Goal: Information Seeking & Learning: Learn about a topic

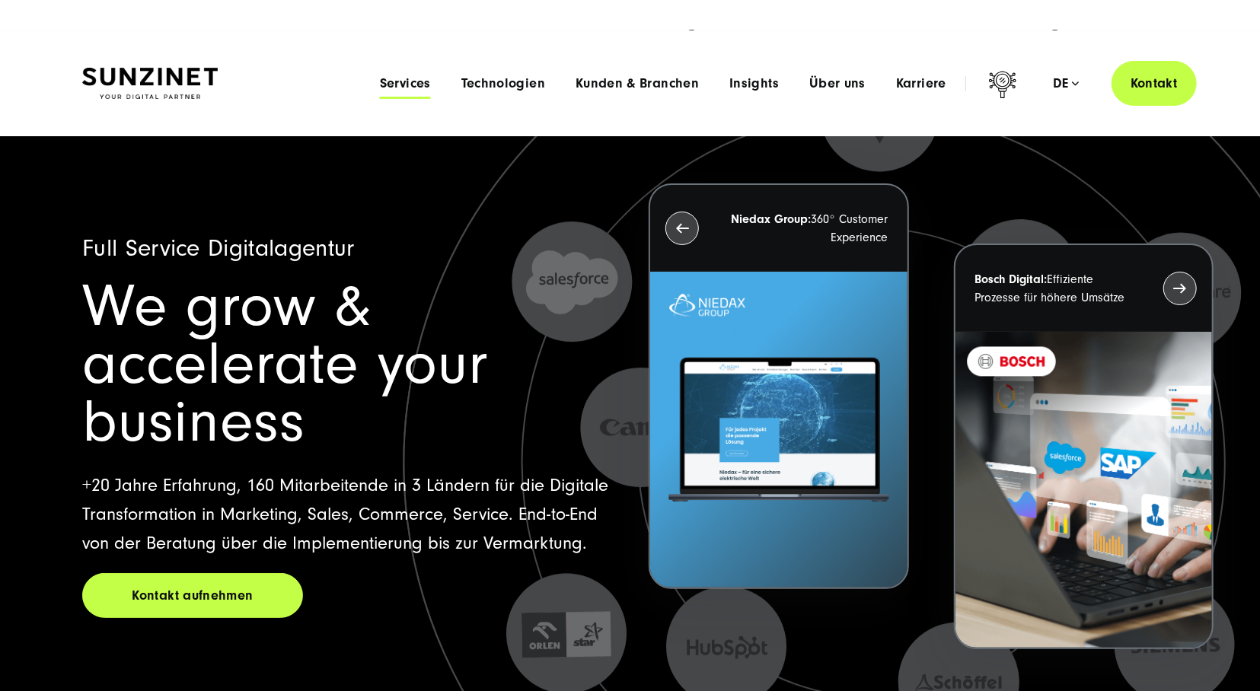
click at [387, 78] on span "Services" at bounding box center [405, 83] width 51 height 15
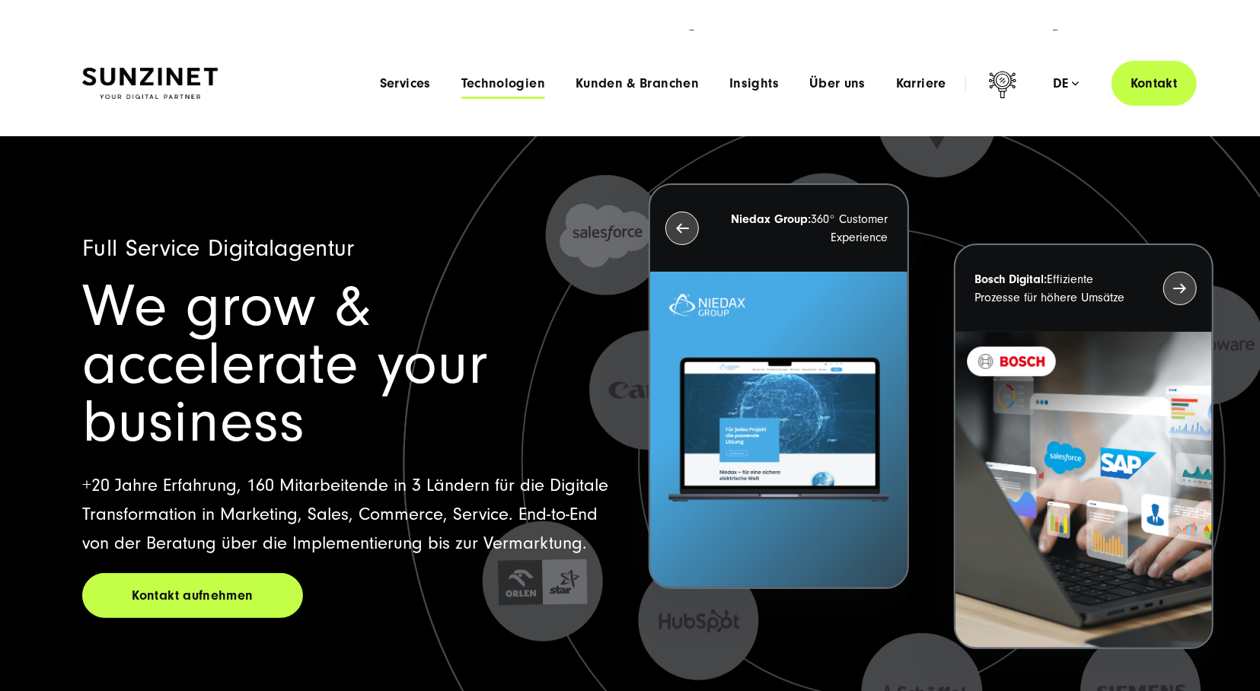
click at [514, 85] on span "Technologien" at bounding box center [503, 83] width 84 height 15
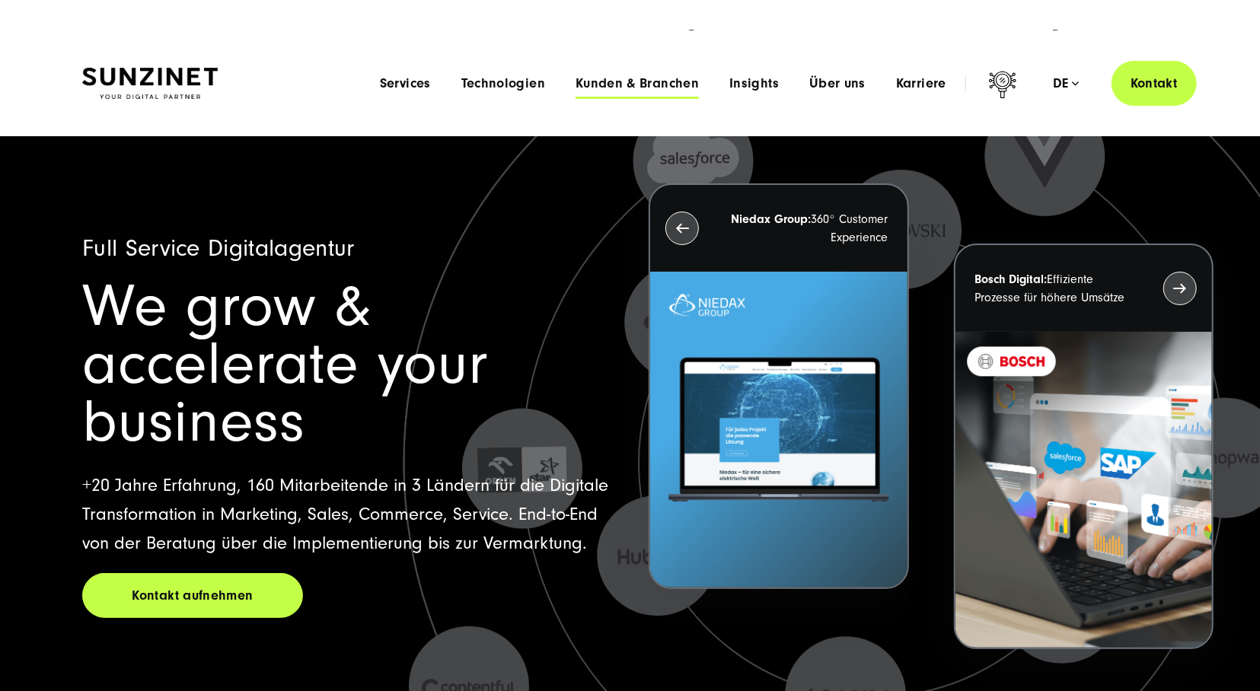
click at [642, 80] on span "Kunden & Branchen" at bounding box center [636, 83] width 123 height 15
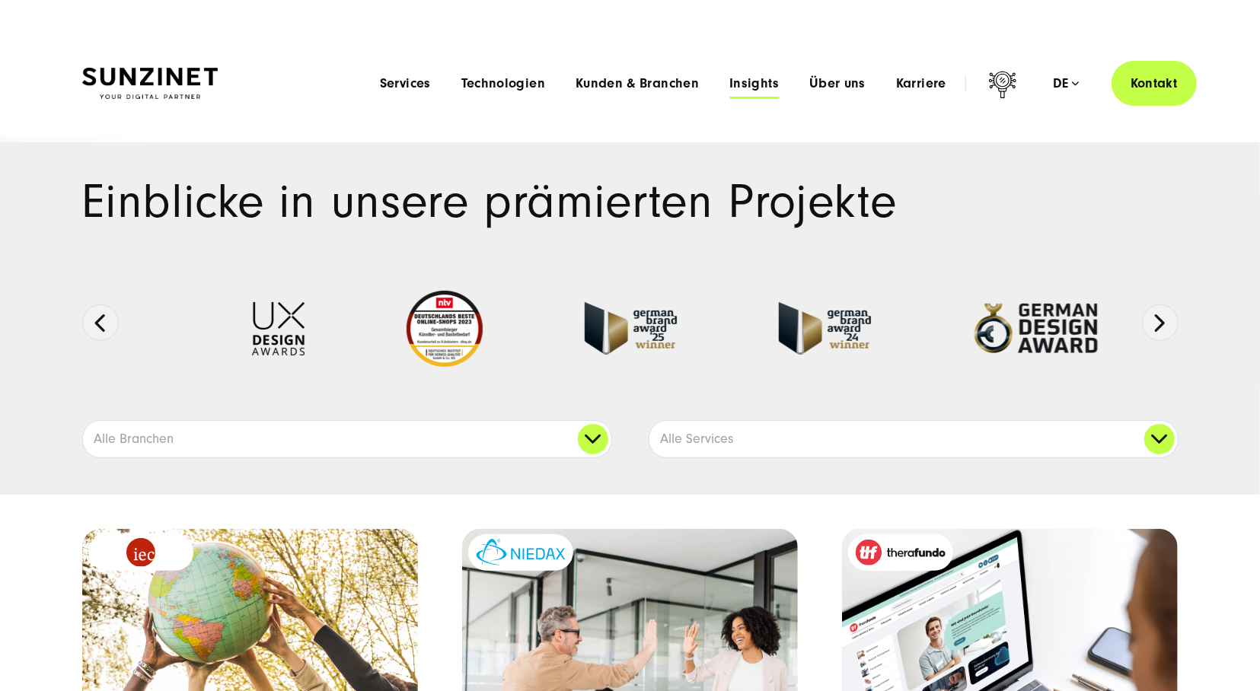
click at [760, 88] on span "Insights" at bounding box center [753, 83] width 49 height 15
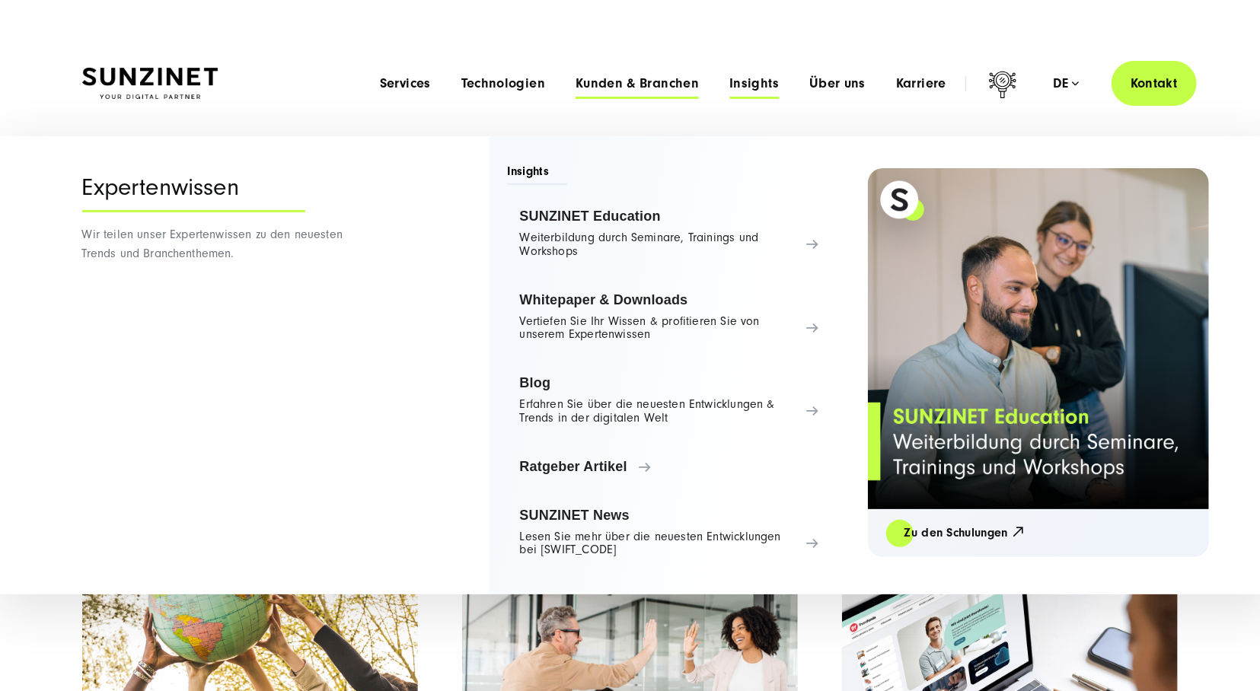
click at [663, 81] on span "Kunden & Branchen" at bounding box center [636, 83] width 123 height 15
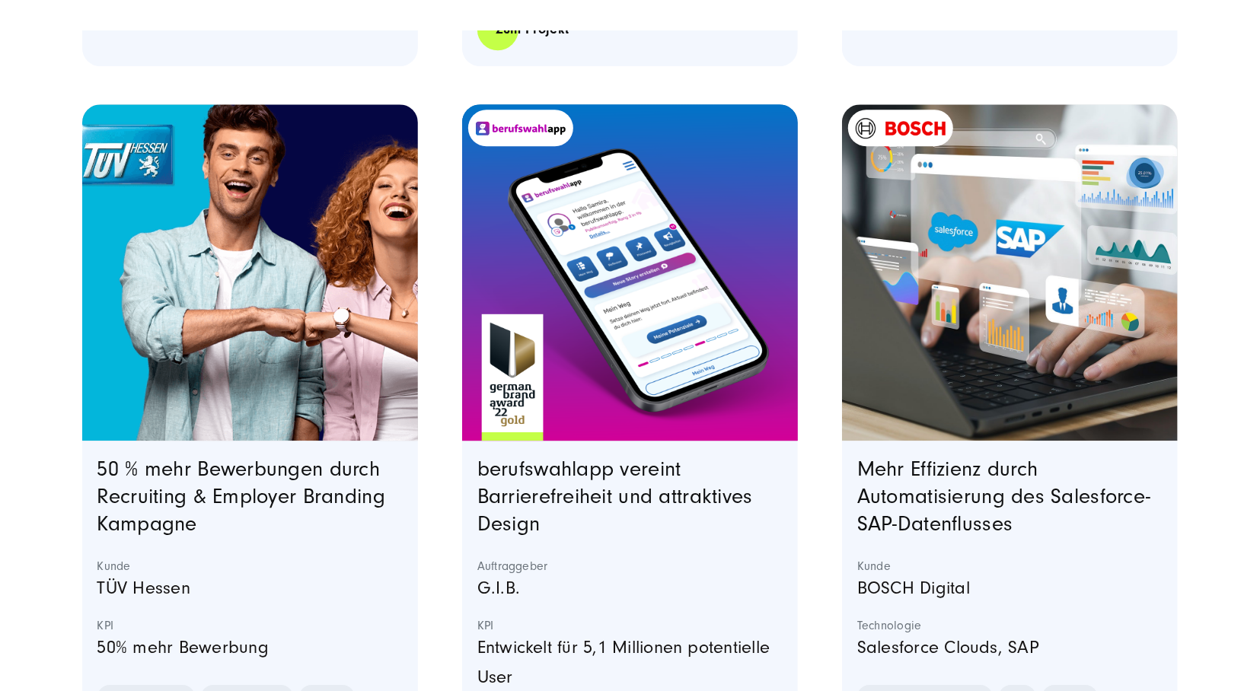
scroll to position [2728, 0]
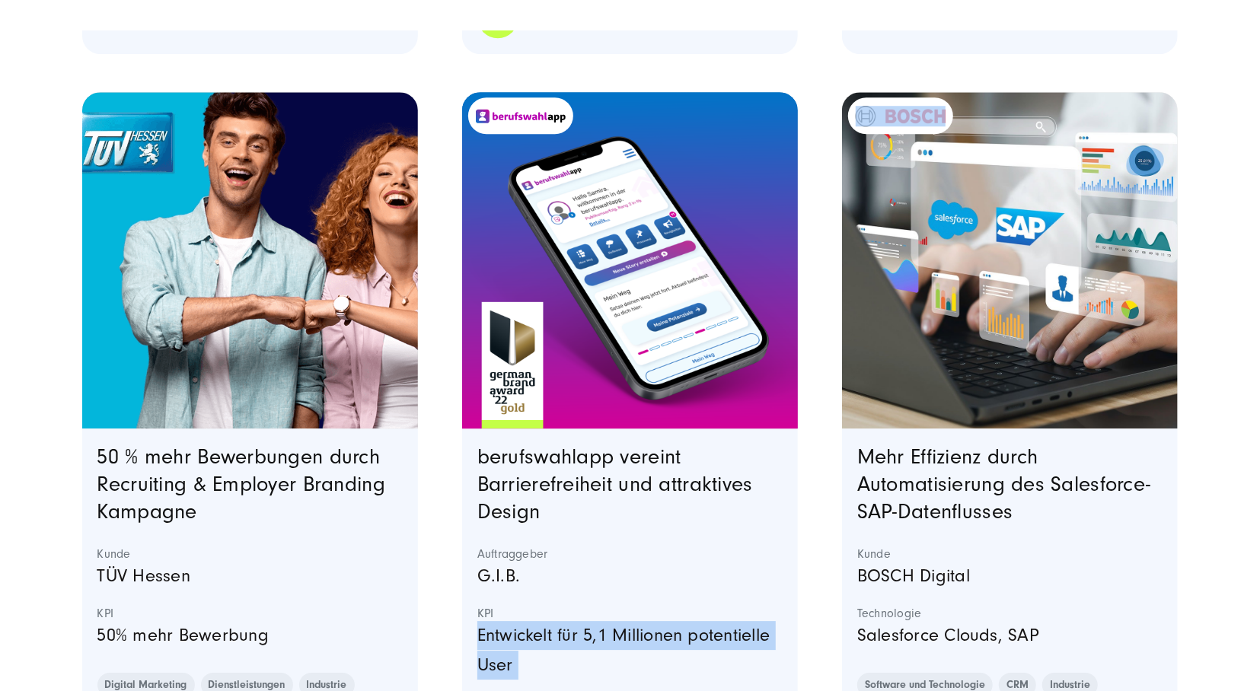
drag, startPoint x: 792, startPoint y: 607, endPoint x: 905, endPoint y: 327, distance: 301.9
click at [798, 327] on article "berufswahlapp vereint Barrierefreiheit und attraktives Design Auftraggeber G.I.…" at bounding box center [630, 451] width 336 height 718
